Goal: Task Accomplishment & Management: Use online tool/utility

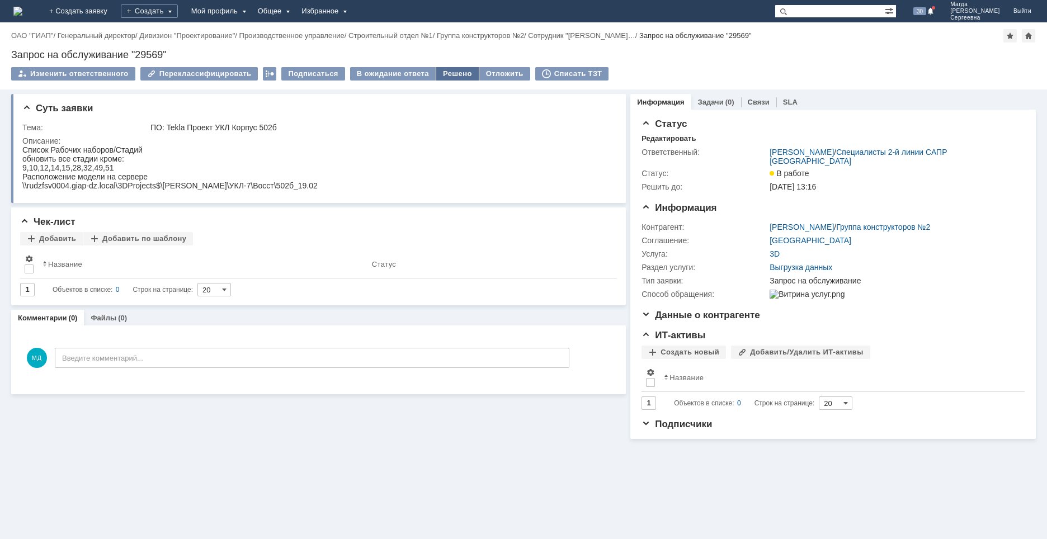
click at [451, 72] on div "Решено" at bounding box center [457, 73] width 43 height 13
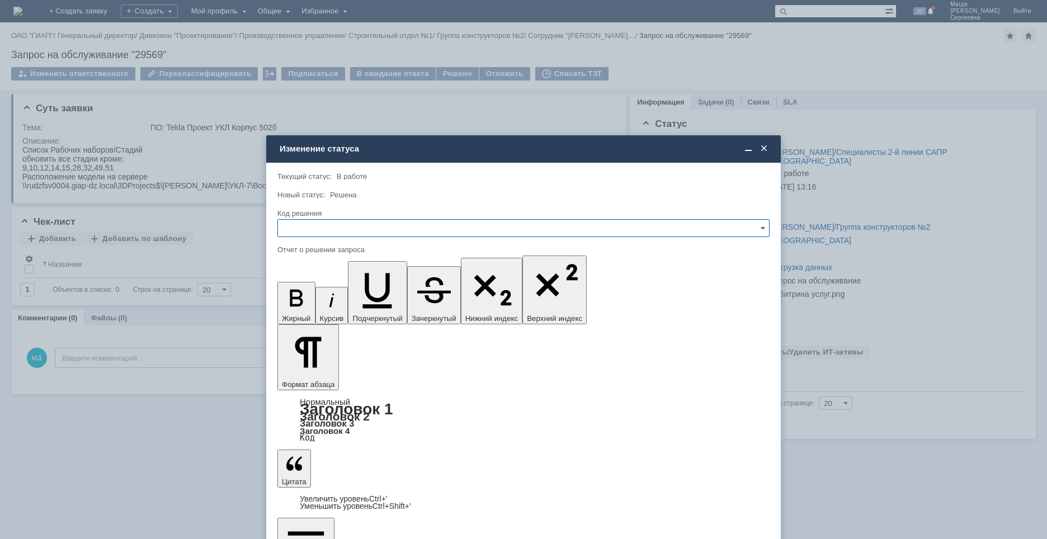
click at [361, 230] on input "text" at bounding box center [523, 228] width 492 height 18
click at [315, 303] on span "Решено" at bounding box center [524, 304] width 478 height 9
type input "Решено"
